Goal: Task Accomplishment & Management: Complete application form

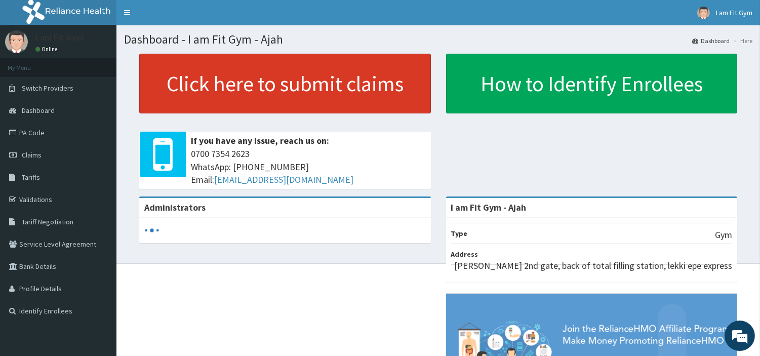
click at [390, 87] on link "Click here to submit claims" at bounding box center [285, 84] width 292 height 60
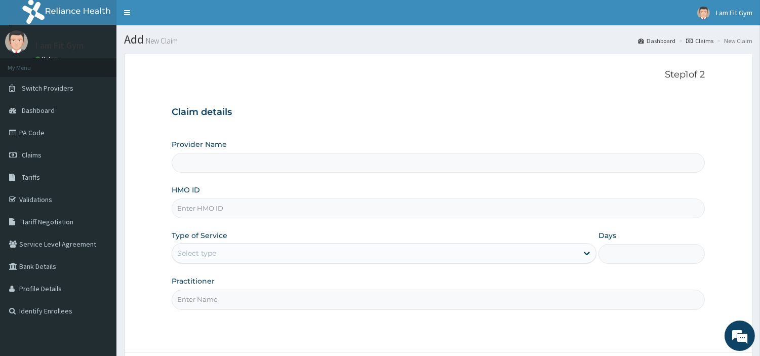
type input "I am Fit Gym - Ajah"
type input "1"
click at [238, 304] on input "Practitioner" at bounding box center [438, 300] width 533 height 20
type input "razzie"
click at [261, 210] on input "HMO ID" at bounding box center [438, 208] width 533 height 20
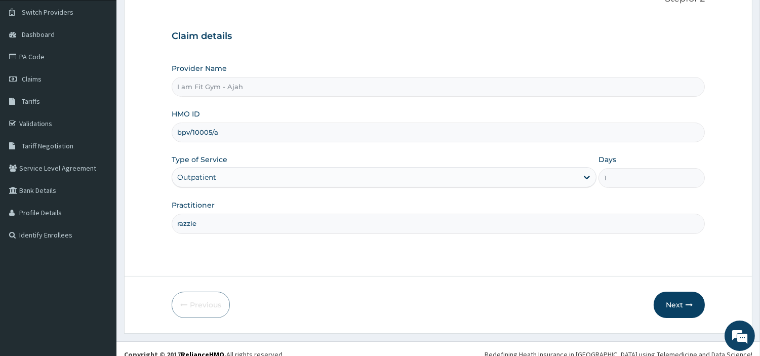
scroll to position [87, 0]
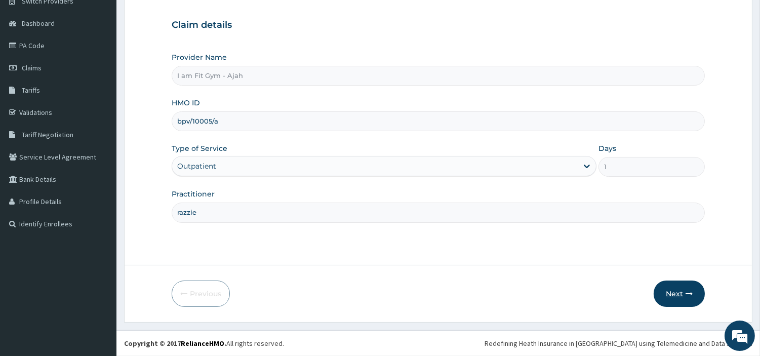
type input "bpv/10005/a"
click at [677, 290] on button "Next" at bounding box center [679, 293] width 51 height 26
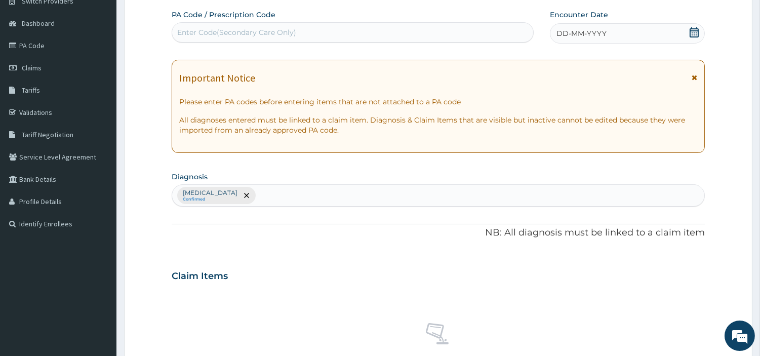
click at [640, 31] on div "DD-MM-YYYY" at bounding box center [627, 33] width 155 height 20
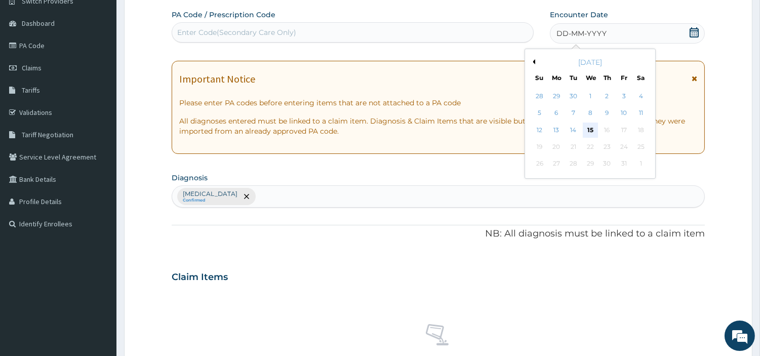
click at [587, 130] on div "15" at bounding box center [589, 130] width 15 height 15
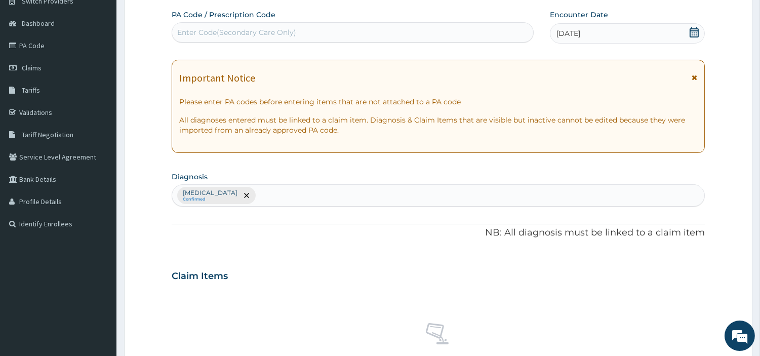
click at [477, 38] on div "Enter Code(Secondary Care Only)" at bounding box center [352, 32] width 361 height 16
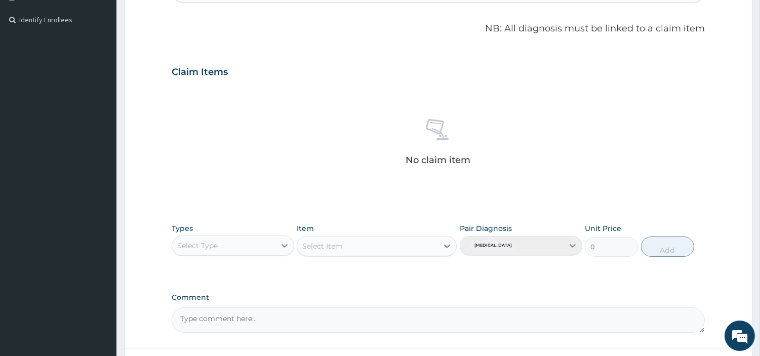
scroll to position [295, 0]
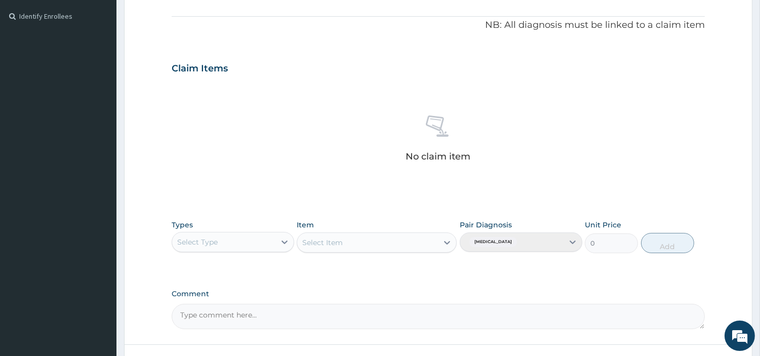
type input "PA/3CE945"
click at [272, 245] on div "Select Type" at bounding box center [223, 242] width 103 height 16
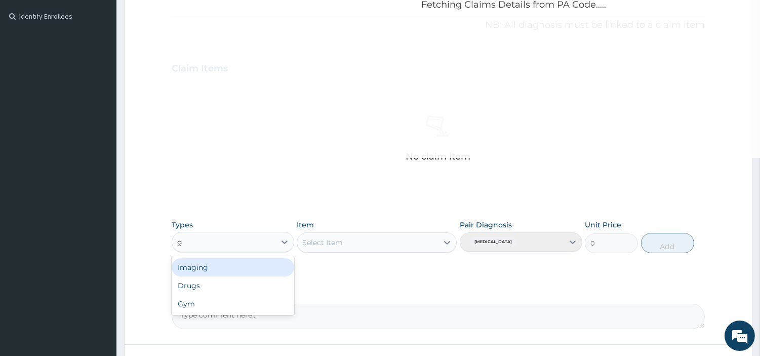
type input "gy"
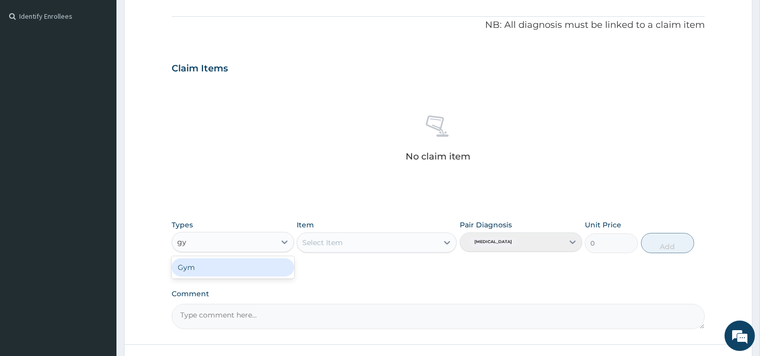
click at [254, 270] on div "Gym" at bounding box center [233, 267] width 123 height 18
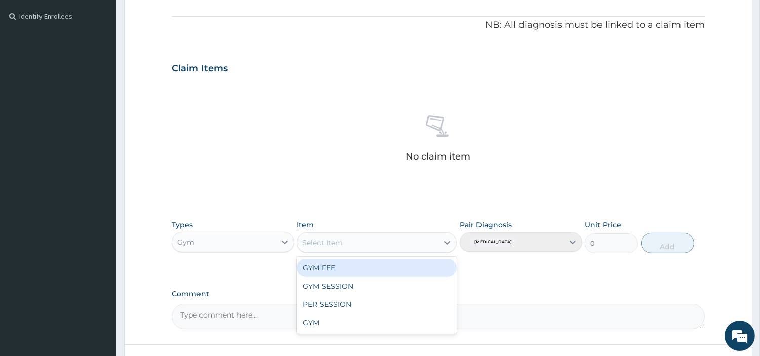
click at [316, 245] on div "Select Item" at bounding box center [322, 242] width 41 height 10
click at [316, 261] on div "GYM FEE" at bounding box center [377, 268] width 160 height 18
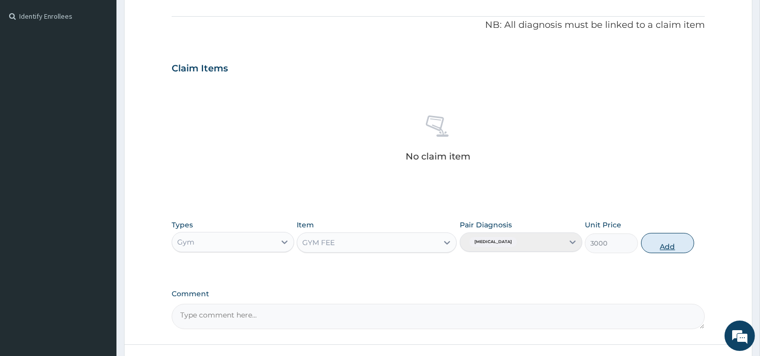
click at [660, 246] on button "Add" at bounding box center [667, 243] width 53 height 20
type input "0"
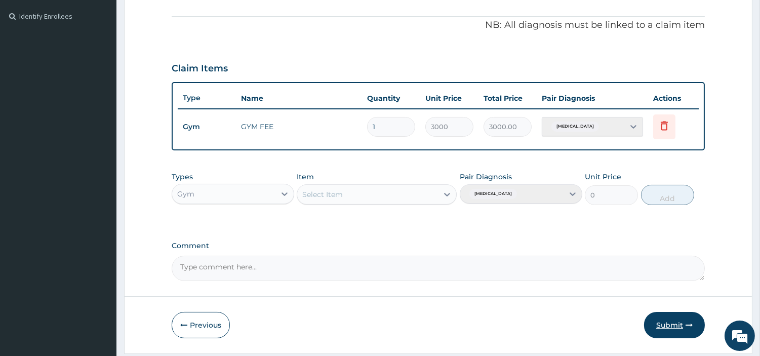
click at [659, 317] on button "Submit" at bounding box center [674, 325] width 61 height 26
